Goal: Navigation & Orientation: Find specific page/section

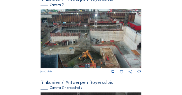
scroll to position [141, 0]
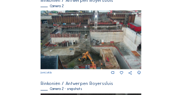
click at [90, 45] on img at bounding box center [91, 39] width 101 height 59
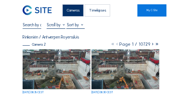
click at [70, 14] on div "Cameras" at bounding box center [73, 10] width 21 height 12
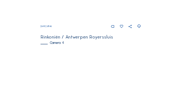
scroll to position [377, 0]
